Goal: Information Seeking & Learning: Learn about a topic

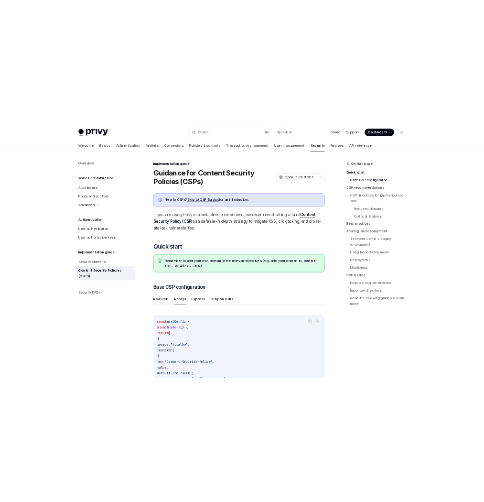
scroll to position [274, 0]
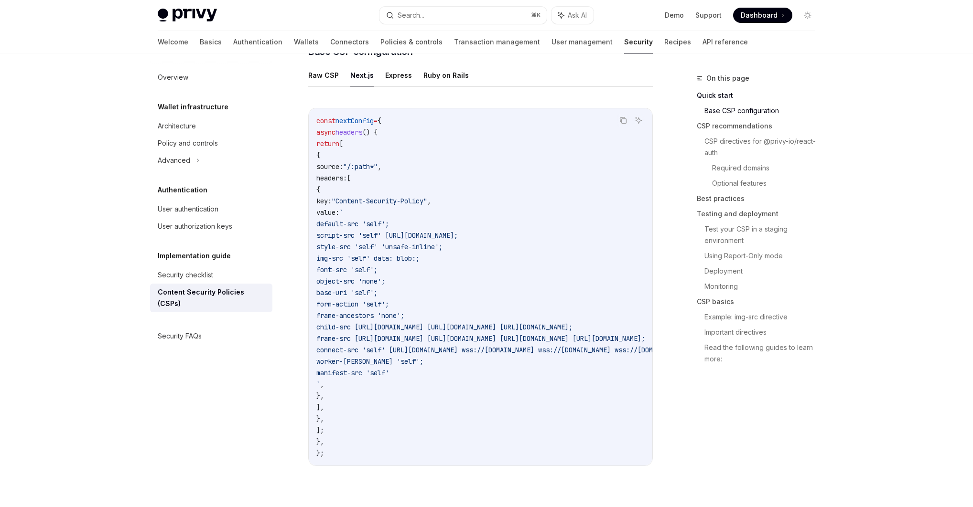
drag, startPoint x: 369, startPoint y: 164, endPoint x: 506, endPoint y: 425, distance: 294.4
click at [506, 425] on code "const nextConfig = { async headers () { return [ { source: "/:path*" , headers:…" at bounding box center [597, 287] width 562 height 344
drag, startPoint x: 478, startPoint y: 271, endPoint x: 480, endPoint y: 267, distance: 5.3
click at [478, 271] on code "const nextConfig = { async headers () { return [ { source: "/:path*" , headers:…" at bounding box center [597, 287] width 562 height 344
drag, startPoint x: 364, startPoint y: 198, endPoint x: 532, endPoint y: 398, distance: 260.8
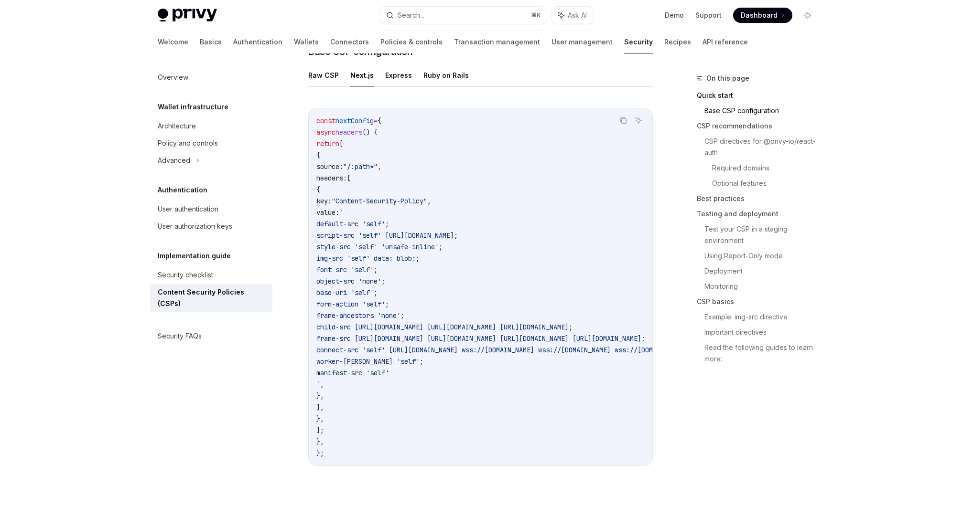
click at [536, 399] on code "const nextConfig = { async headers () { return [ { source: "/:path*" , headers:…" at bounding box center [597, 287] width 562 height 344
click at [499, 340] on span "frame-src https://auth.privy.io https://verify.walletconnect.com https://verify…" at bounding box center [480, 338] width 329 height 9
click at [505, 267] on code "const nextConfig = { async headers () { return [ { source: "/:path*" , headers:…" at bounding box center [597, 287] width 562 height 344
click at [459, 368] on code "const nextConfig = { async headers () { return [ { source: "/:path*" , headers:…" at bounding box center [597, 287] width 562 height 344
click at [467, 357] on code "const nextConfig = { async headers () { return [ { source: "/:path*" , headers:…" at bounding box center [597, 287] width 562 height 344
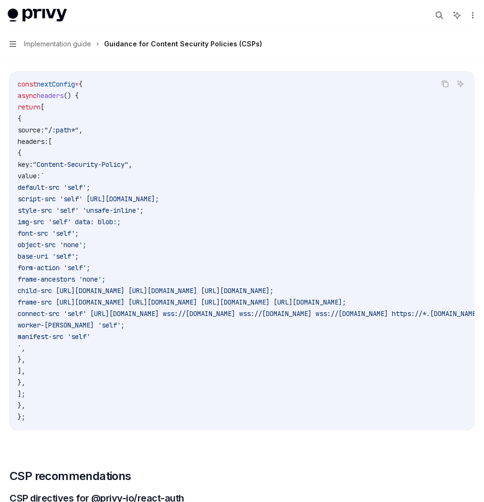
type textarea "*"
drag, startPoint x: 317, startPoint y: 249, endPoint x: 324, endPoint y: 389, distance: 140.2
click at [324, 389] on code "const nextConfig = { async headers () { return [ { source: "/:path*" , headers:…" at bounding box center [299, 250] width 562 height 344
drag, startPoint x: 308, startPoint y: 230, endPoint x: 423, endPoint y: 229, distance: 114.7
click at [159, 203] on span "script-src 'self' https://challenges.cloudflare.com;" at bounding box center [88, 198] width 141 height 9
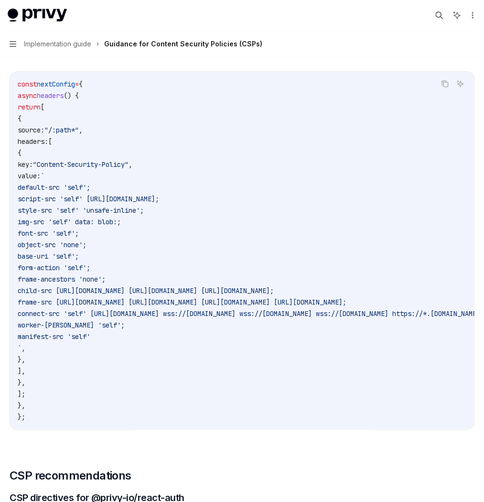
drag, startPoint x: 246, startPoint y: 150, endPoint x: 317, endPoint y: 370, distance: 231.3
click at [318, 378] on code "const nextConfig = { async headers () { return [ { source: "/:path*" , headers:…" at bounding box center [299, 250] width 562 height 344
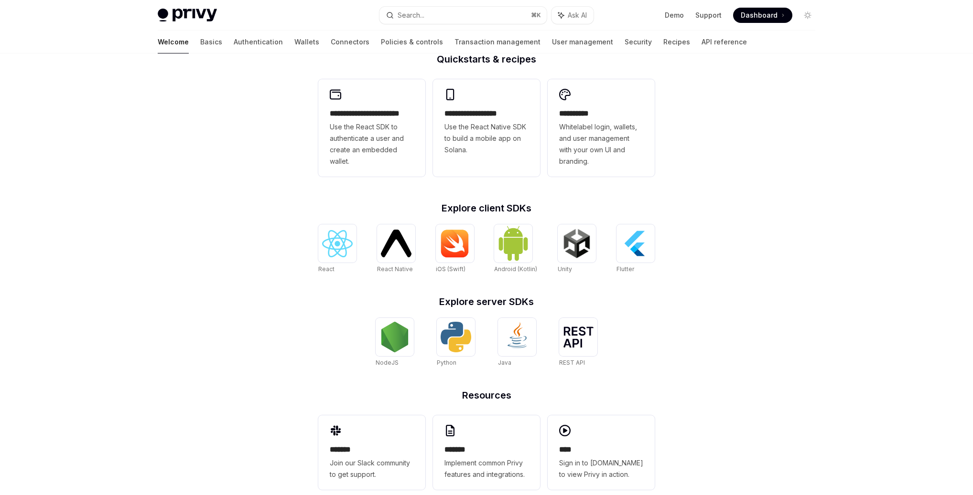
scroll to position [247, 0]
click at [339, 242] on img at bounding box center [337, 243] width 31 height 27
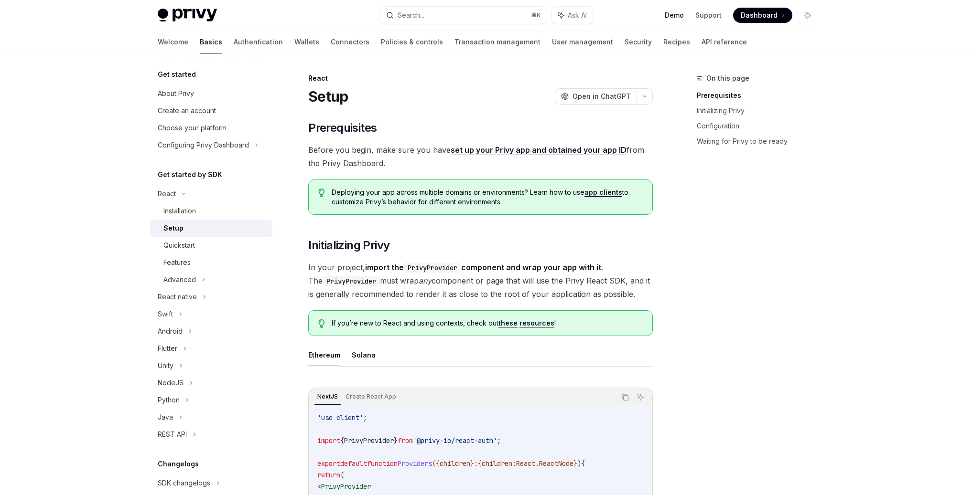
click at [677, 19] on link "Demo" at bounding box center [673, 16] width 19 height 10
click at [186, 278] on div "Advanced" at bounding box center [179, 279] width 32 height 11
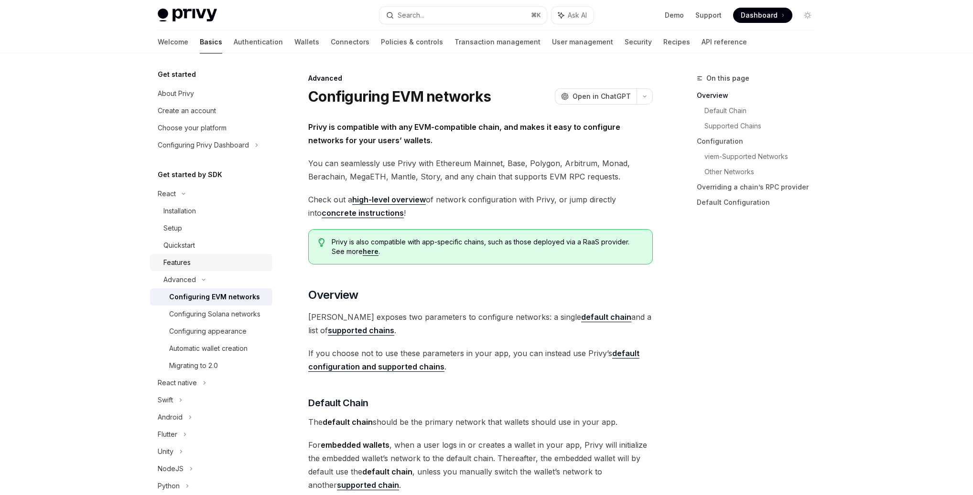
click at [184, 255] on link "Features" at bounding box center [211, 262] width 122 height 17
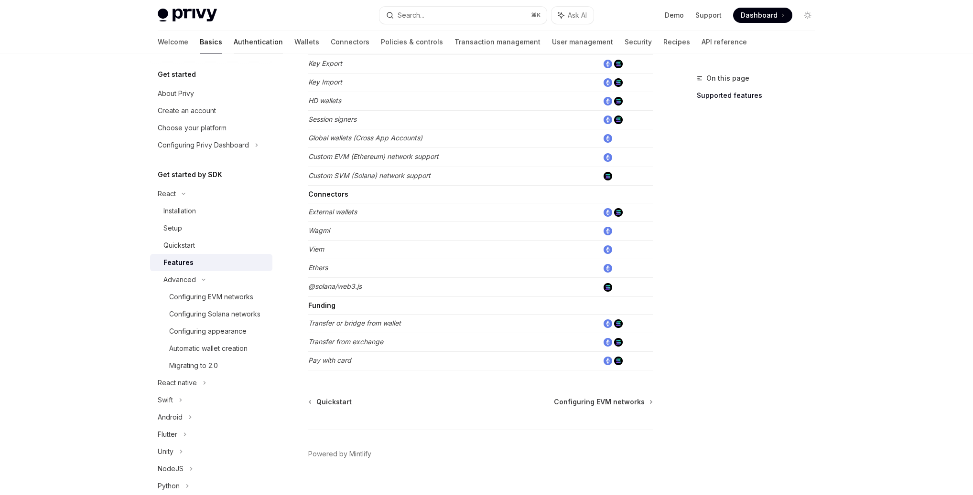
click at [234, 45] on link "Authentication" at bounding box center [258, 42] width 49 height 23
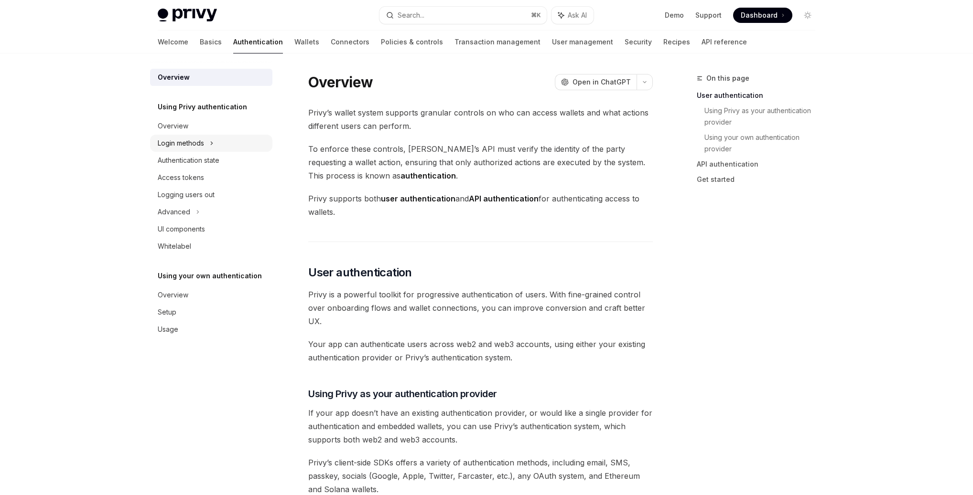
click at [192, 147] on div "Login methods" at bounding box center [181, 143] width 46 height 11
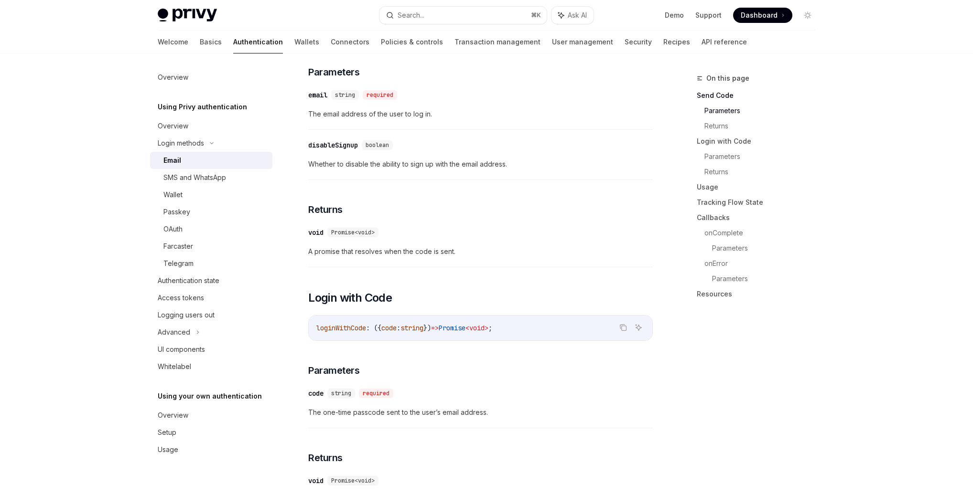
scroll to position [343, 0]
click at [194, 355] on div "UI components" at bounding box center [181, 349] width 47 height 11
type textarea "*"
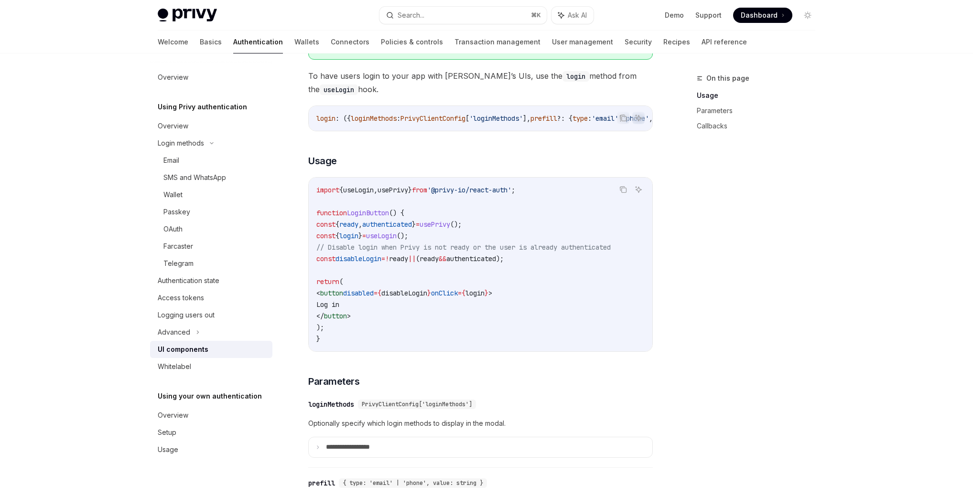
scroll to position [563, 0]
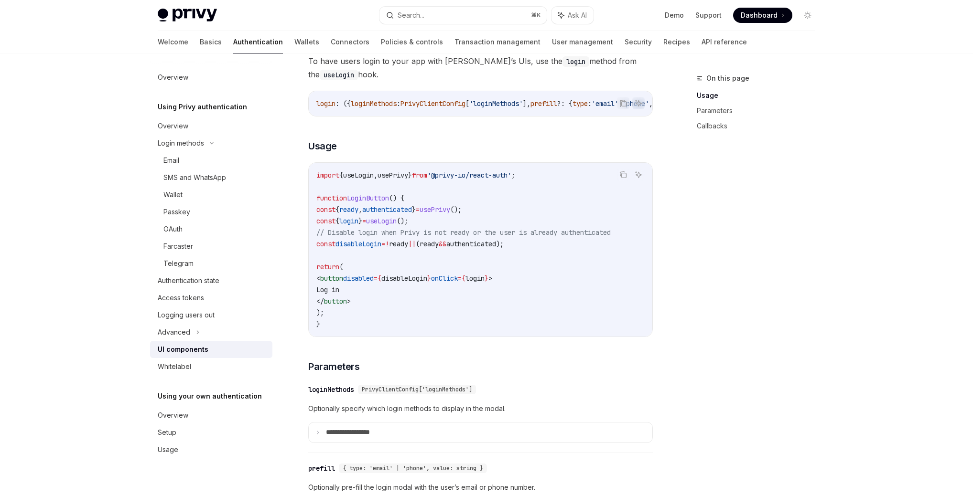
drag, startPoint x: 328, startPoint y: 213, endPoint x: 551, endPoint y: 316, distance: 246.0
click at [551, 316] on code "import { useLogin , usePrivy } from '@privy-io/react-auth' ; function LoginButt…" at bounding box center [480, 250] width 328 height 161
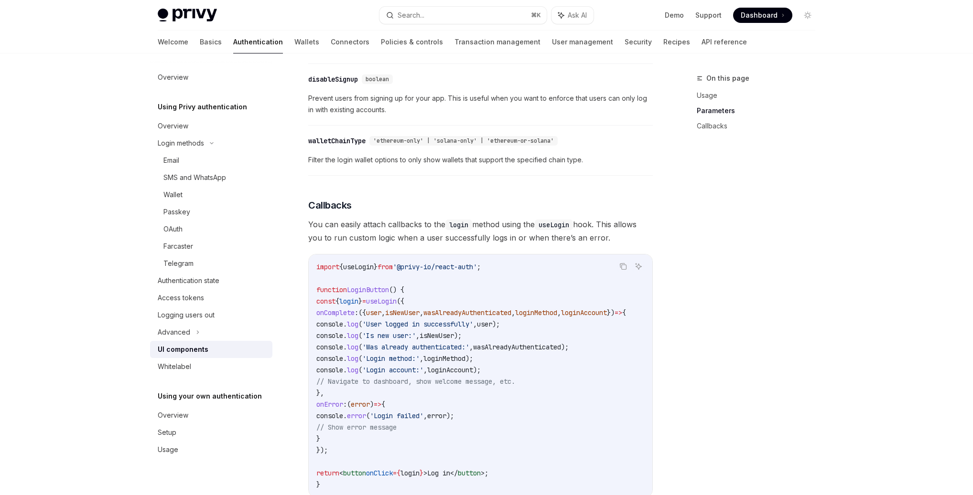
scroll to position [1003, 0]
